Goal: Navigation & Orientation: Understand site structure

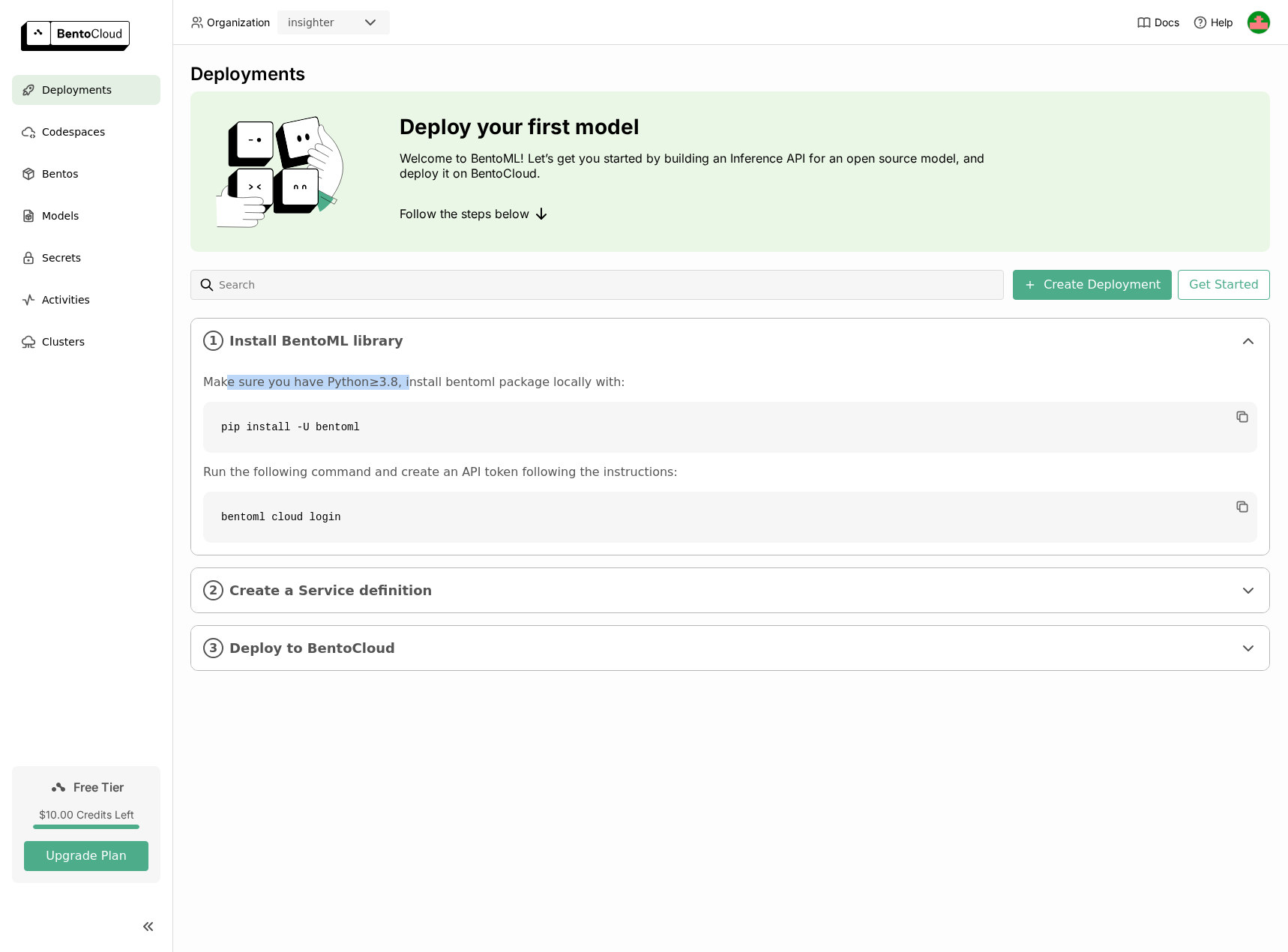
drag, startPoint x: 227, startPoint y: 384, endPoint x: 384, endPoint y: 387, distance: 157.0
click at [384, 387] on p "Make sure you have Python≥3.8, install bentoml package locally with:" at bounding box center [730, 382] width 1054 height 15
click at [359, 429] on code "pip install -U bentoml" at bounding box center [730, 427] width 1054 height 51
drag, startPoint x: 375, startPoint y: 426, endPoint x: 205, endPoint y: 422, distance: 170.0
click at [205, 422] on code "pip install -U bentoml" at bounding box center [730, 427] width 1054 height 51
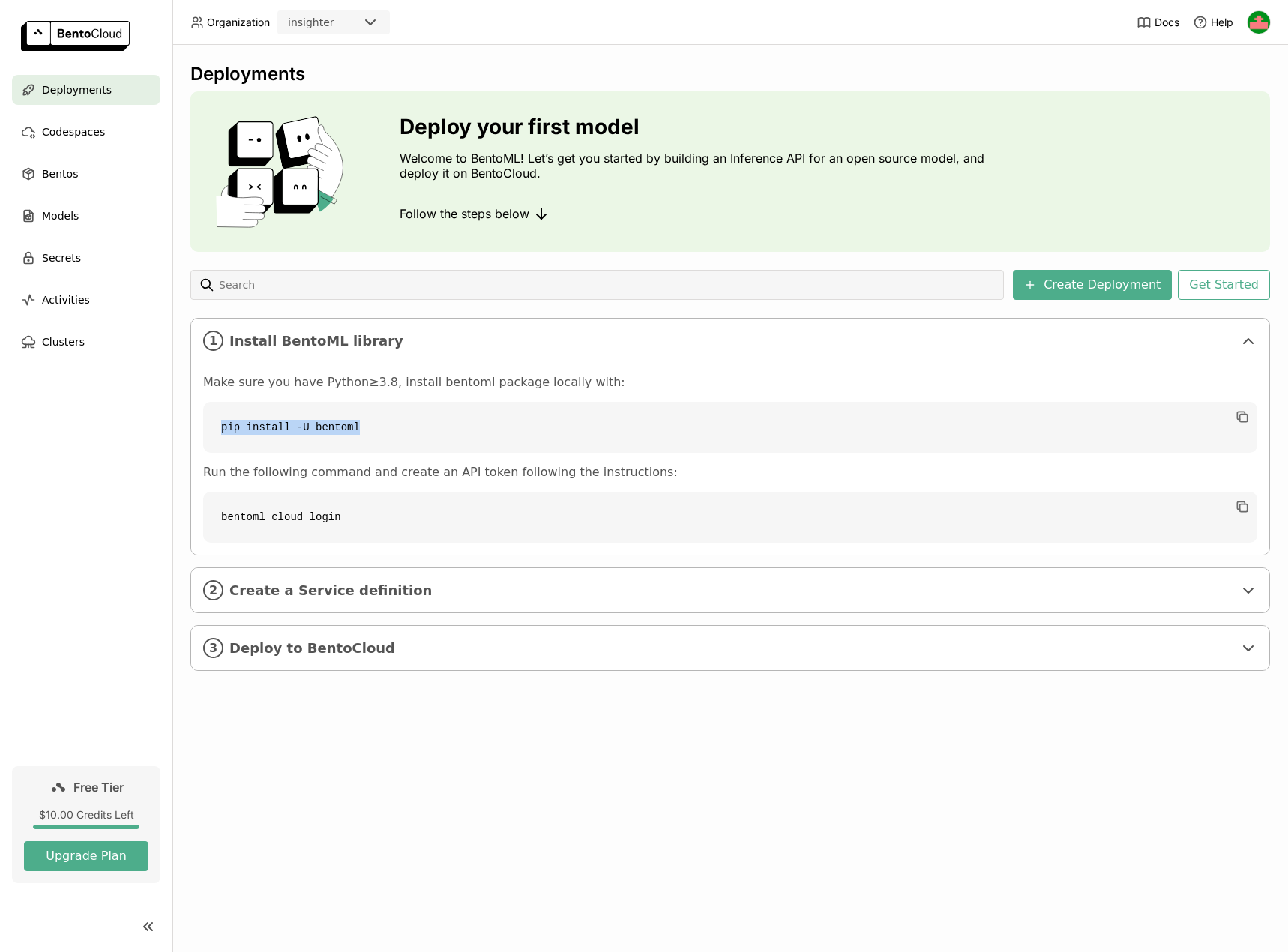
copy code "pip install -U bentoml"
click at [332, 453] on div "Make sure you have Python≥3.8, install bentoml package locally with: pip instal…" at bounding box center [730, 459] width 1054 height 168
drag, startPoint x: 353, startPoint y: 428, endPoint x: 364, endPoint y: 425, distance: 11.4
click at [353, 428] on code "pip install -U bentoml" at bounding box center [730, 427] width 1054 height 51
drag, startPoint x: 370, startPoint y: 423, endPoint x: 309, endPoint y: 425, distance: 61.0
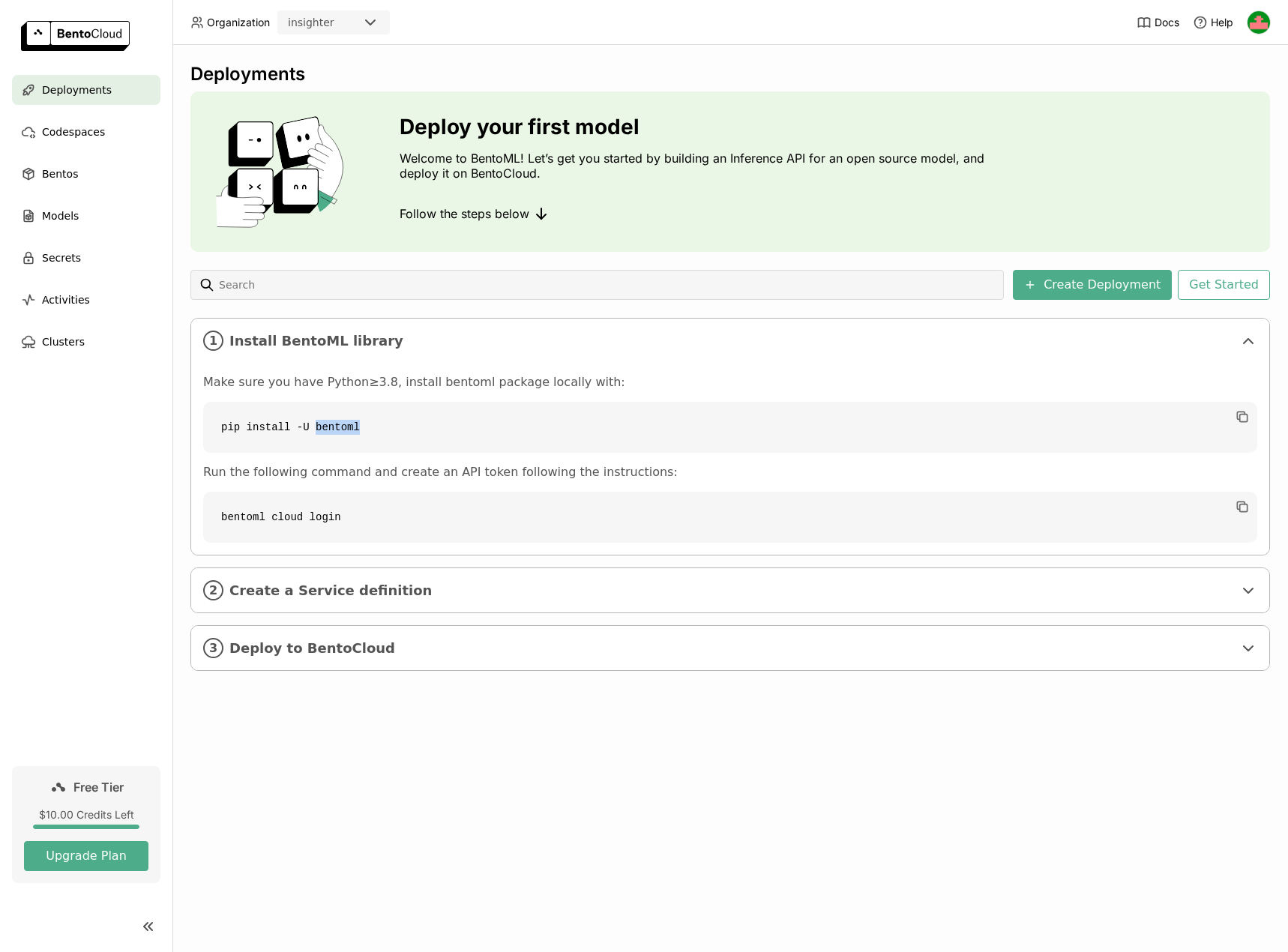
click at [309, 425] on code "pip install -U bentoml" at bounding box center [730, 427] width 1054 height 51
copy code "bentoml"
click at [76, 180] on div "Bentos" at bounding box center [86, 174] width 148 height 30
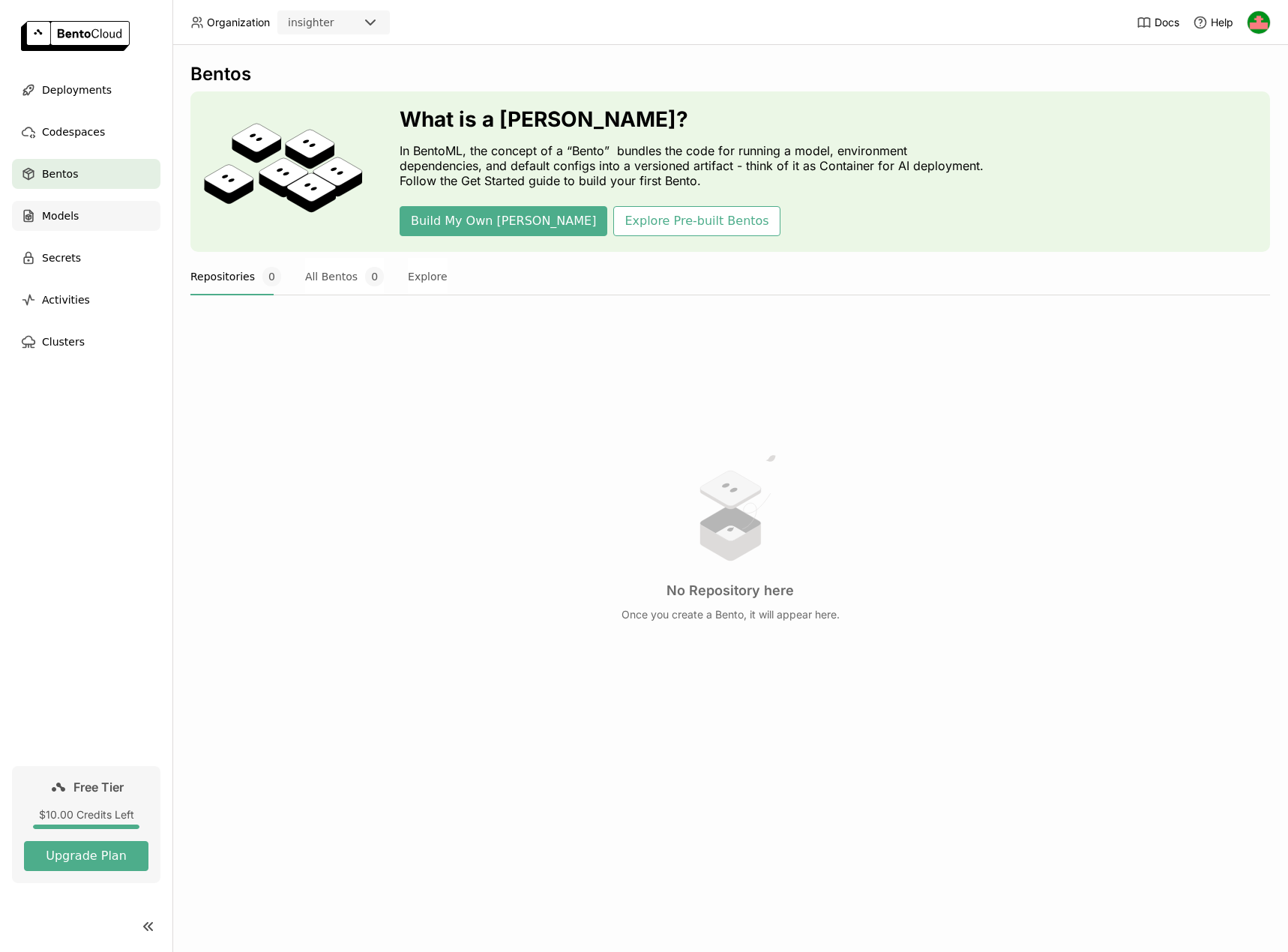
click at [79, 217] on div "Models" at bounding box center [86, 216] width 148 height 30
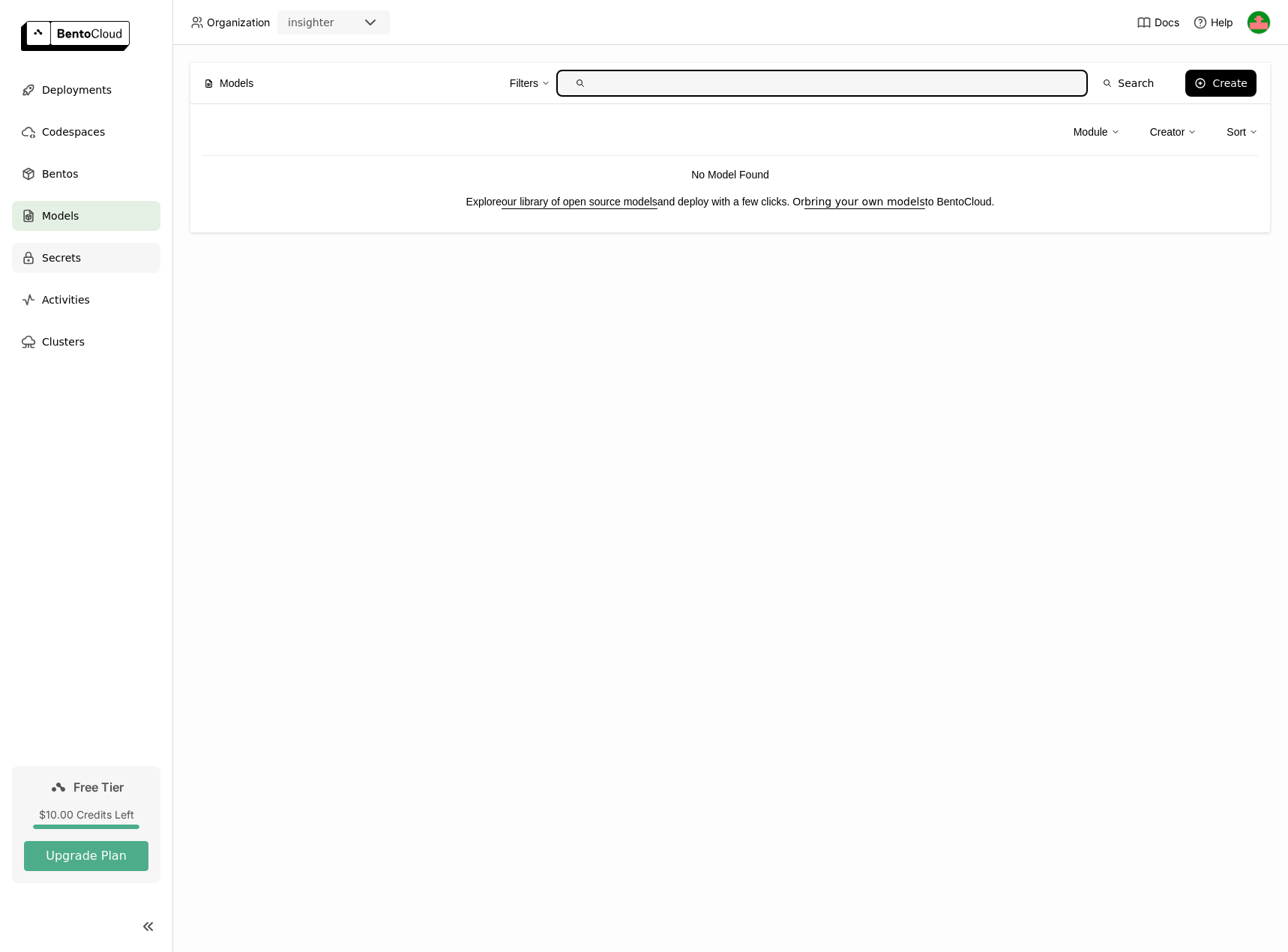
click at [79, 263] on div "Secrets" at bounding box center [86, 258] width 148 height 30
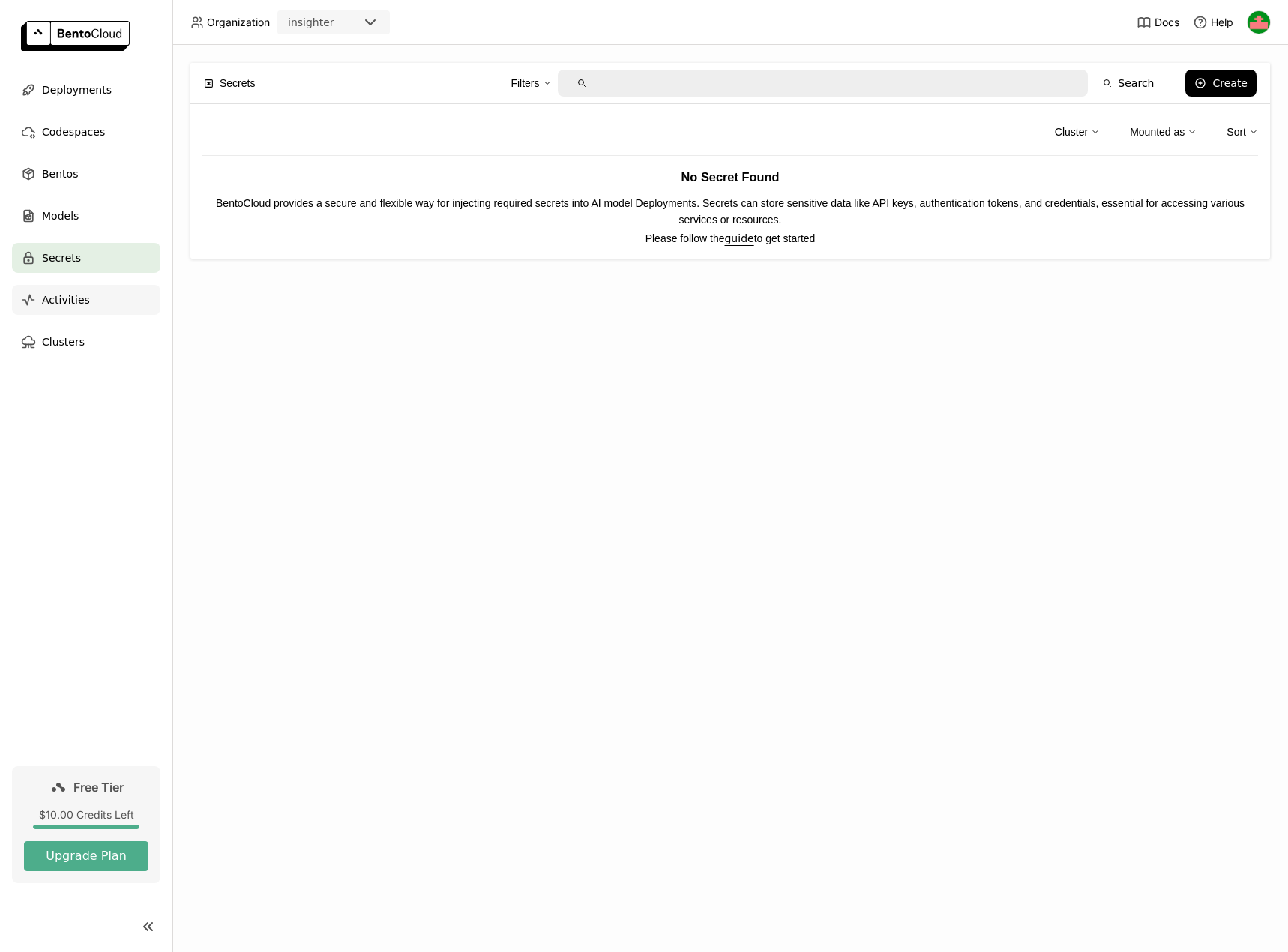
click at [79, 310] on div "Activities" at bounding box center [86, 300] width 148 height 30
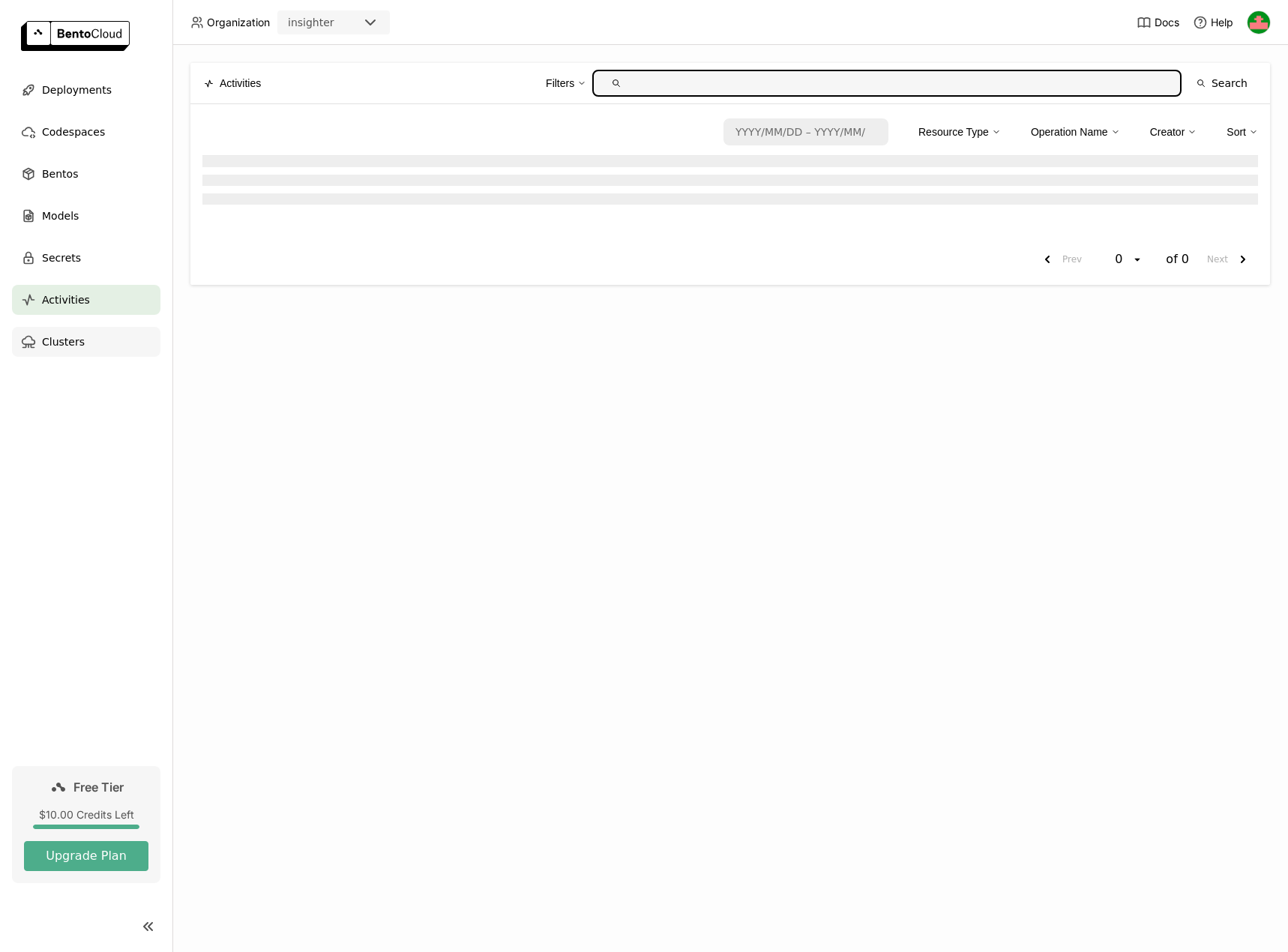
click at [74, 347] on span "Clusters" at bounding box center [63, 342] width 42 height 18
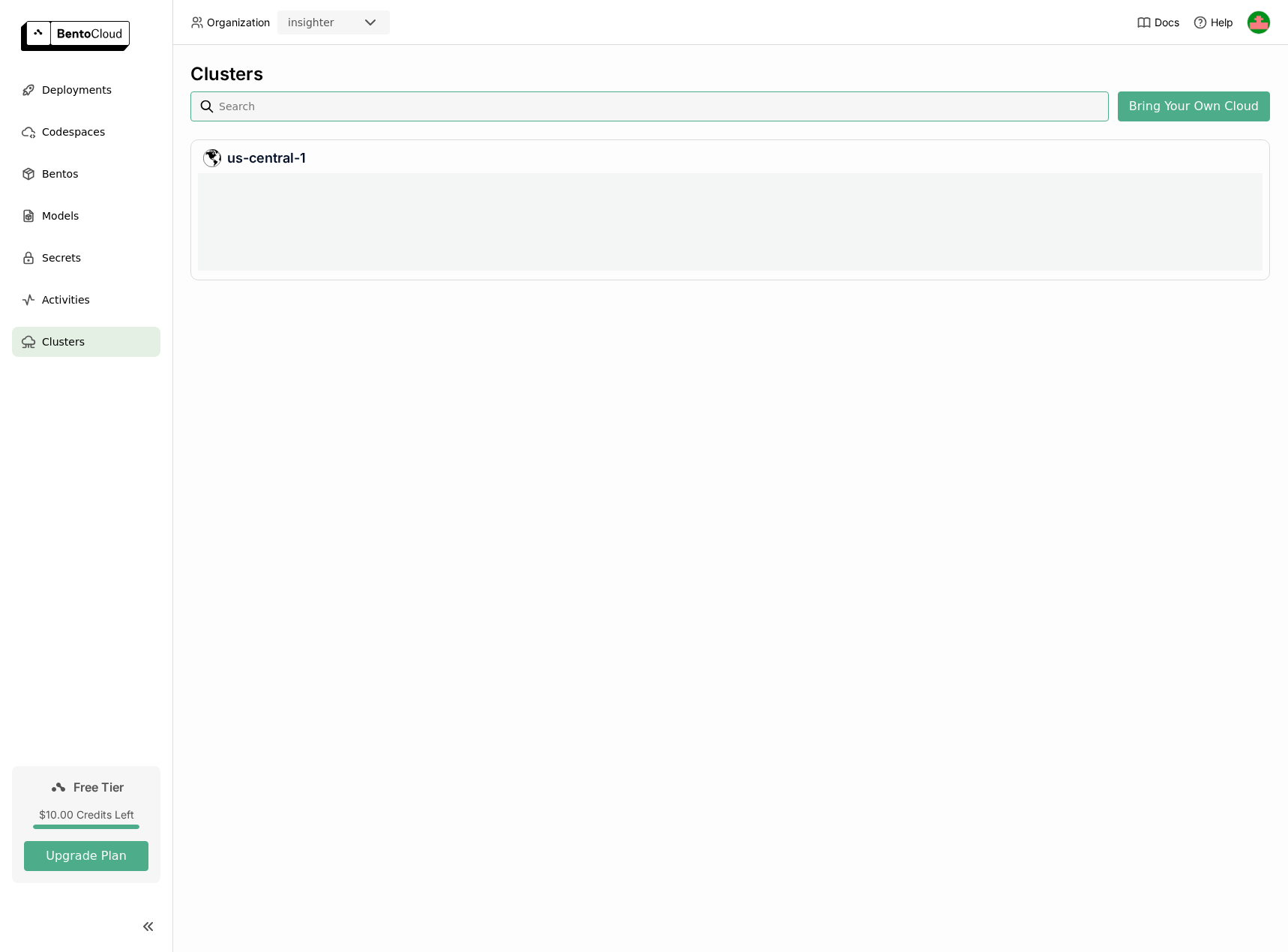
scroll to position [7, 7]
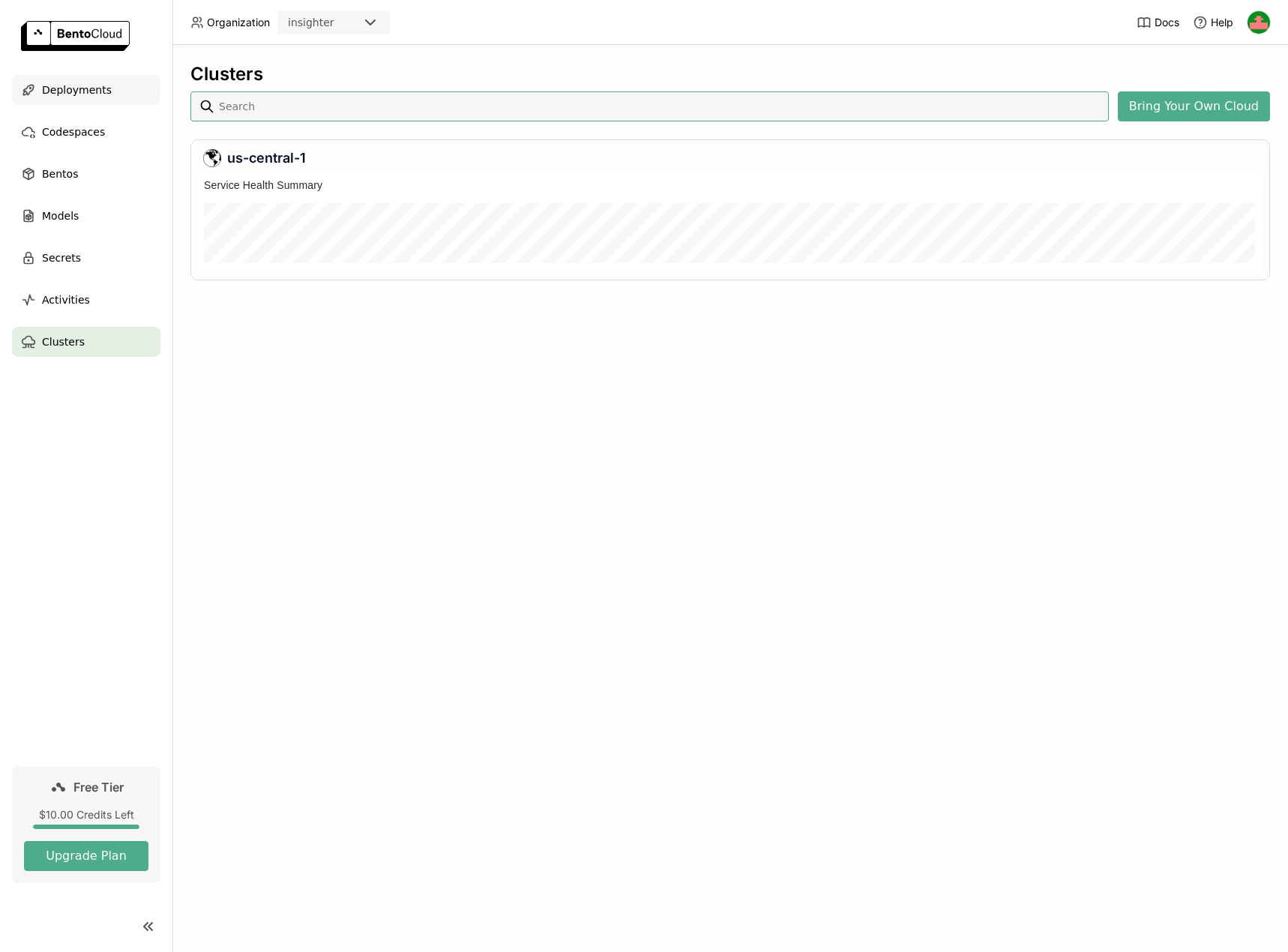
click at [73, 101] on div "Deployments" at bounding box center [86, 90] width 148 height 30
